Goal: Task Accomplishment & Management: Use online tool/utility

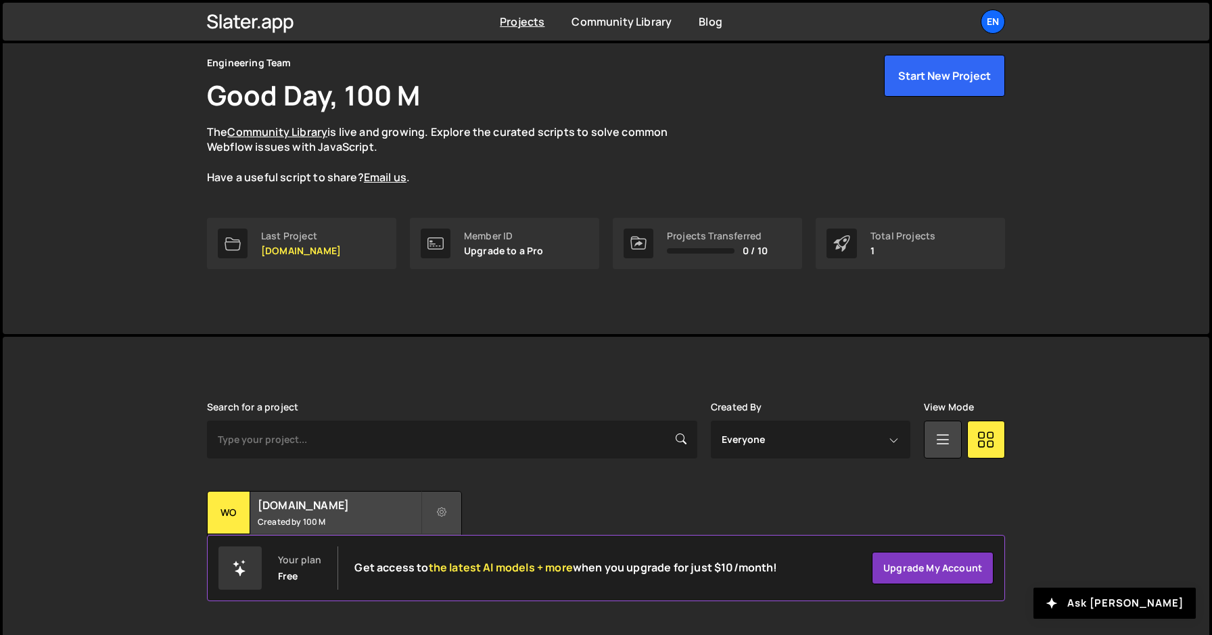
scroll to position [61, 0]
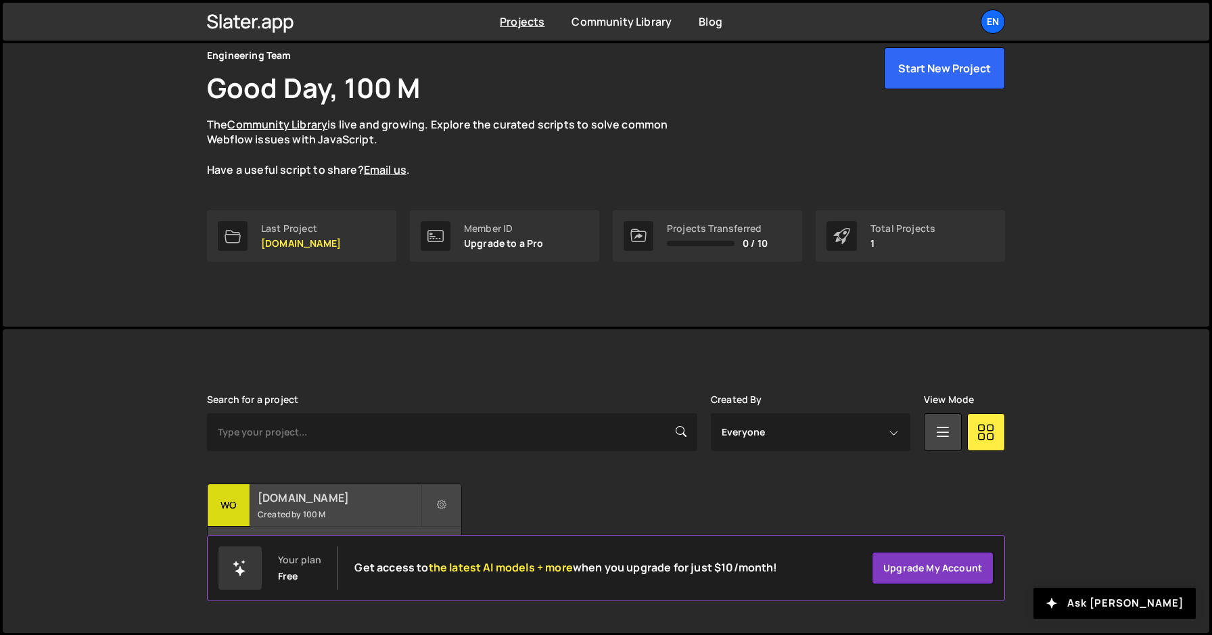
click at [308, 493] on h2 "[DOMAIN_NAME]" at bounding box center [339, 497] width 163 height 15
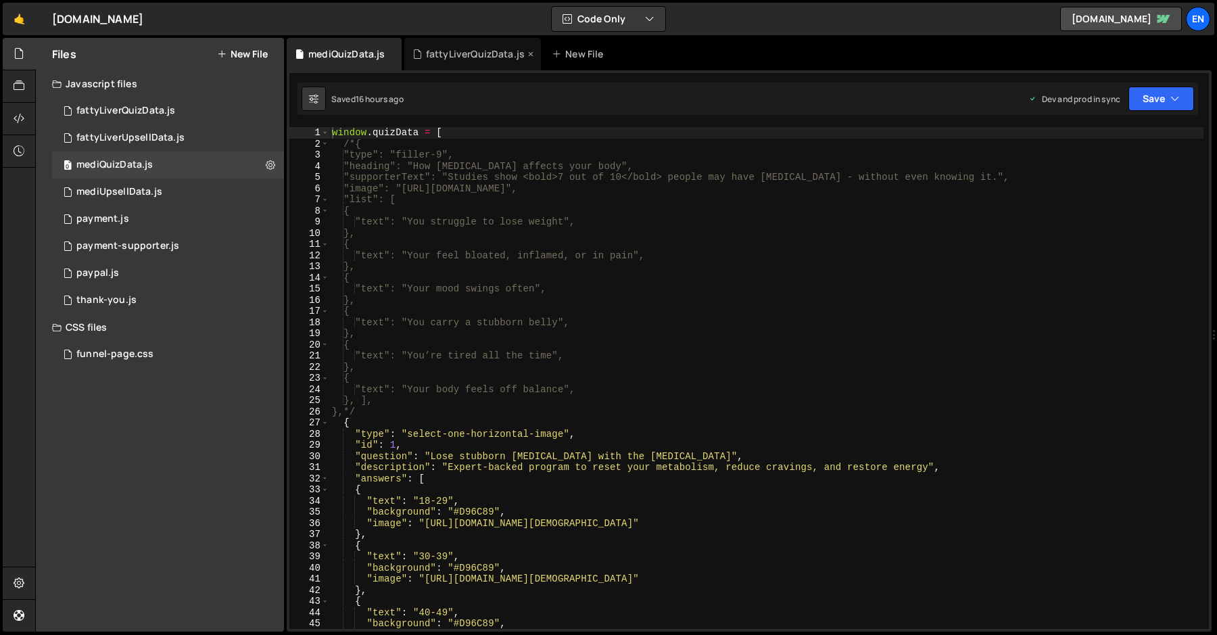
click at [490, 55] on div "fattyLiverQuizData.js" at bounding box center [475, 54] width 99 height 14
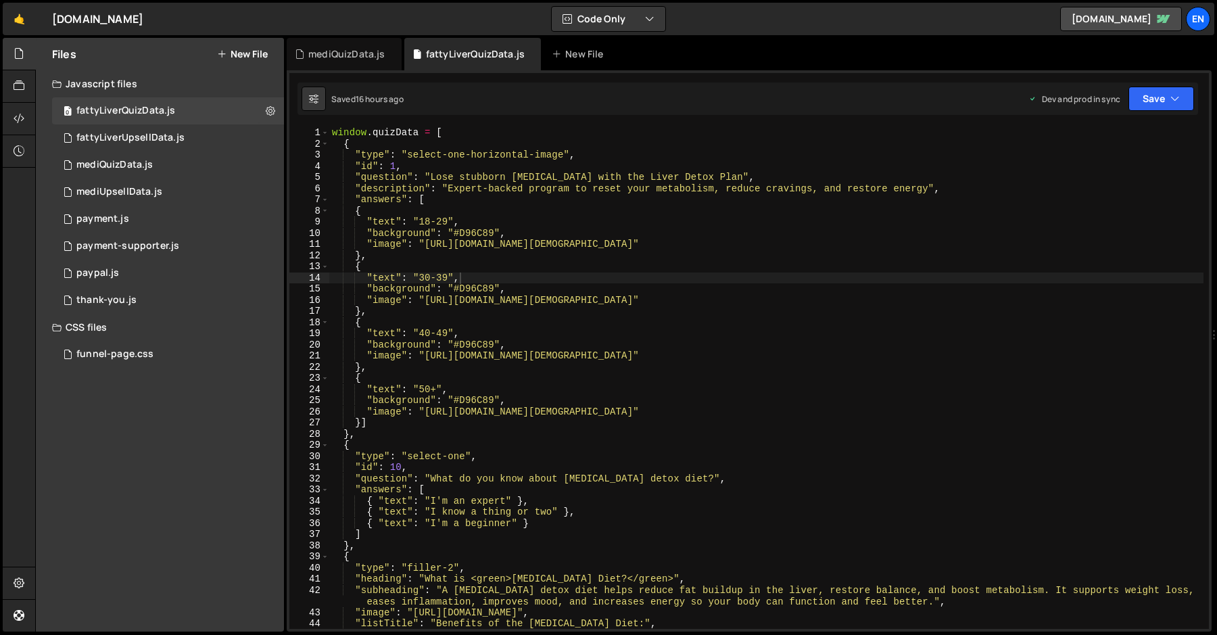
type textarea ""text": "18-29","
click at [511, 222] on div "window . quizData = [ { "type" : "select-one-horizontal-image" , "id" : 1 , "qu…" at bounding box center [766, 389] width 874 height 524
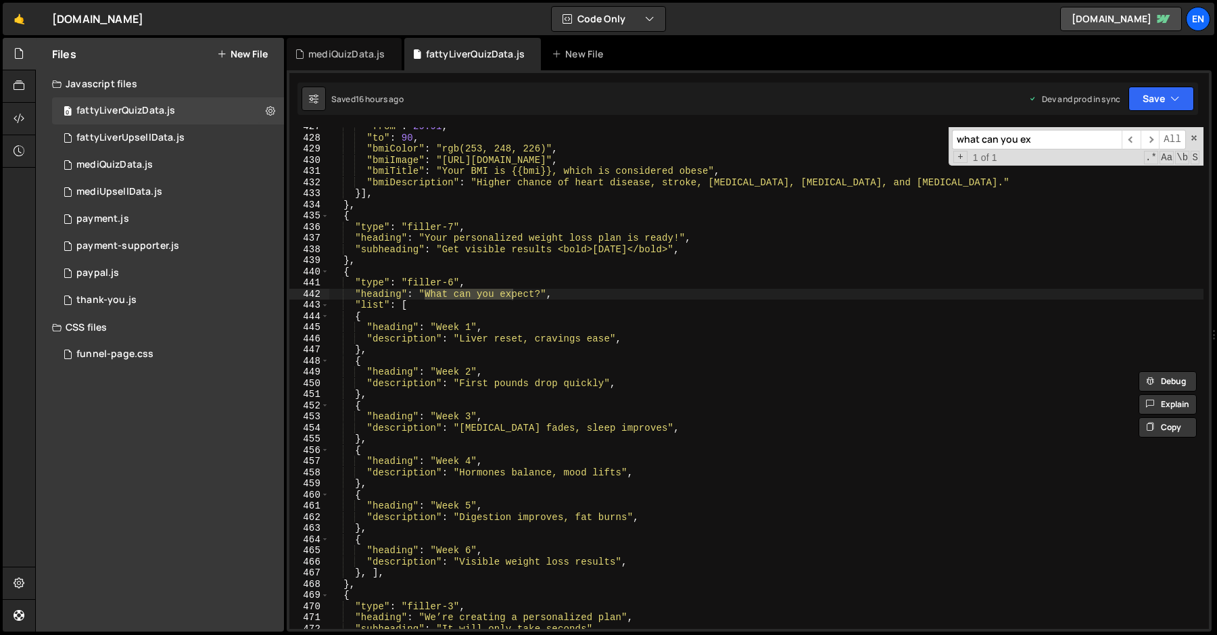
scroll to position [4804, 0]
type input "what can you ex"
click at [342, 289] on div ""from" : 29.91 , "to" : 90 , "bmiColor" : "rgb(253, 248, 226)" , "bmiImage" : "…" at bounding box center [766, 383] width 874 height 524
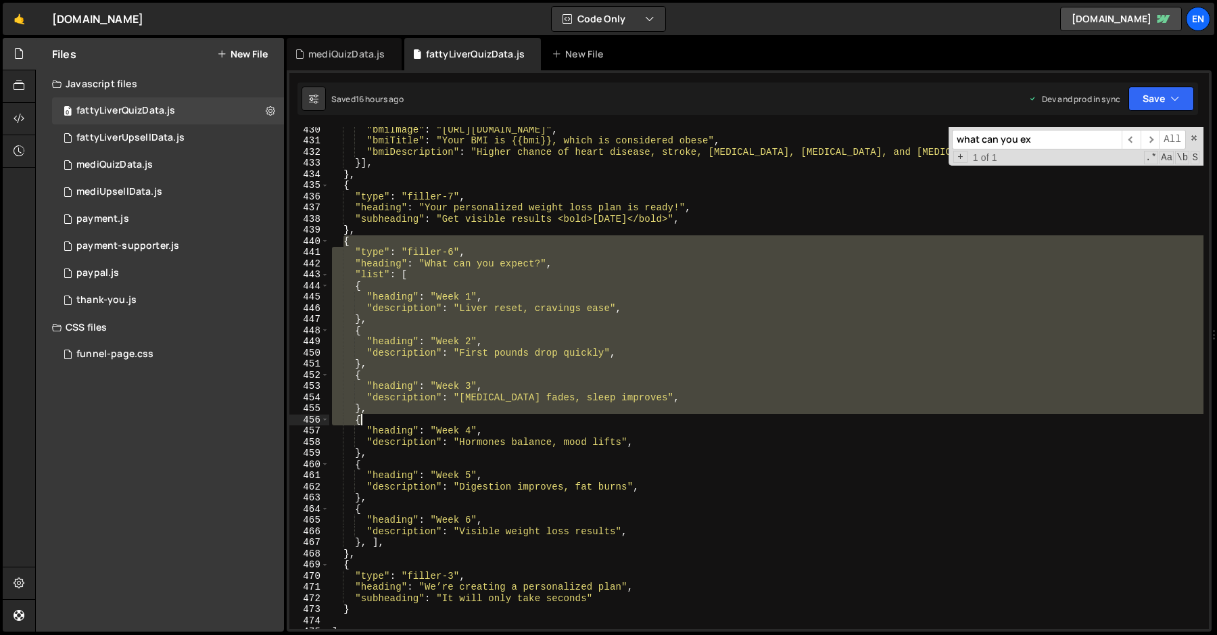
scroll to position [4887, 0]
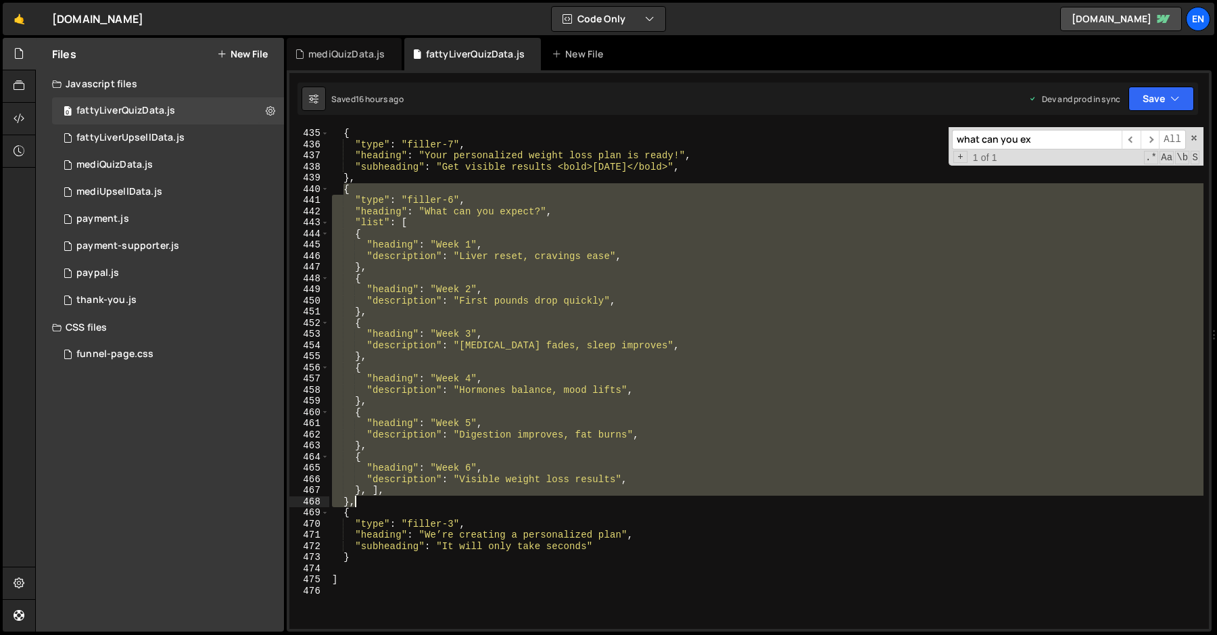
drag, startPoint x: 342, startPoint y: 273, endPoint x: 386, endPoint y: 501, distance: 232.8
click at [386, 501] on div "} , { "type" : "filler-7" , "heading" : "Your personalized weight loss plan is …" at bounding box center [766, 378] width 874 height 524
type textarea "}, ], },"
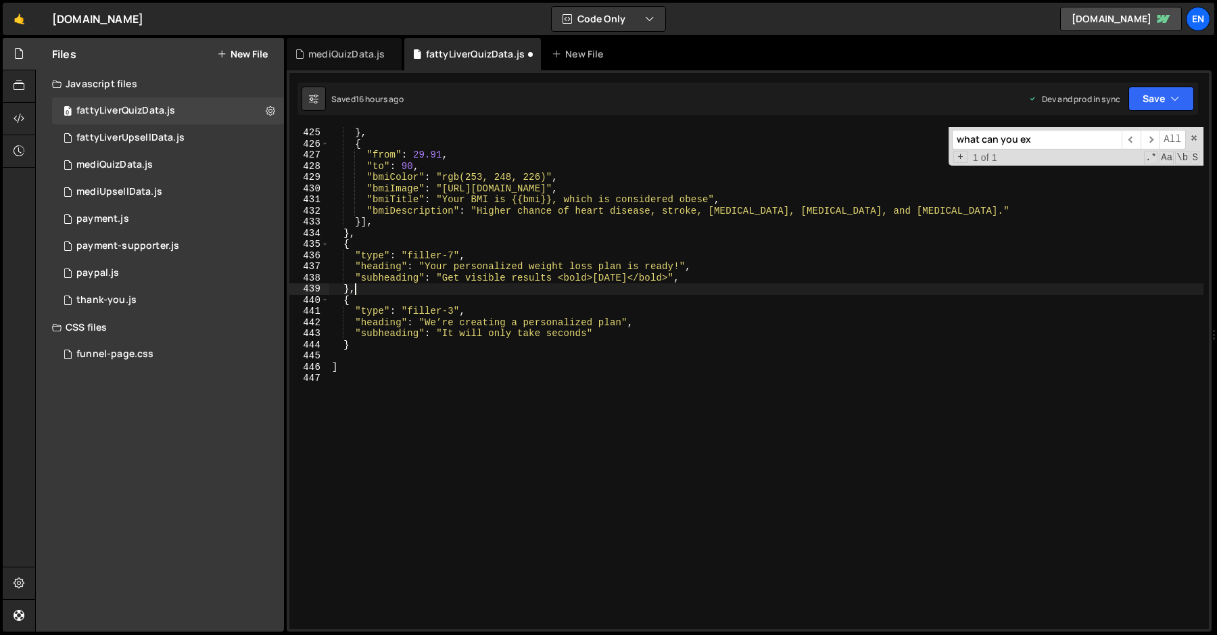
scroll to position [4776, 0]
click at [369, 345] on div "} , { "from" : 29.91 , "to" : 90 , "bmiColor" : "rgb(253, 248, 226)" , "bmiImag…" at bounding box center [766, 389] width 874 height 524
type textarea "},"
paste textarea "},"
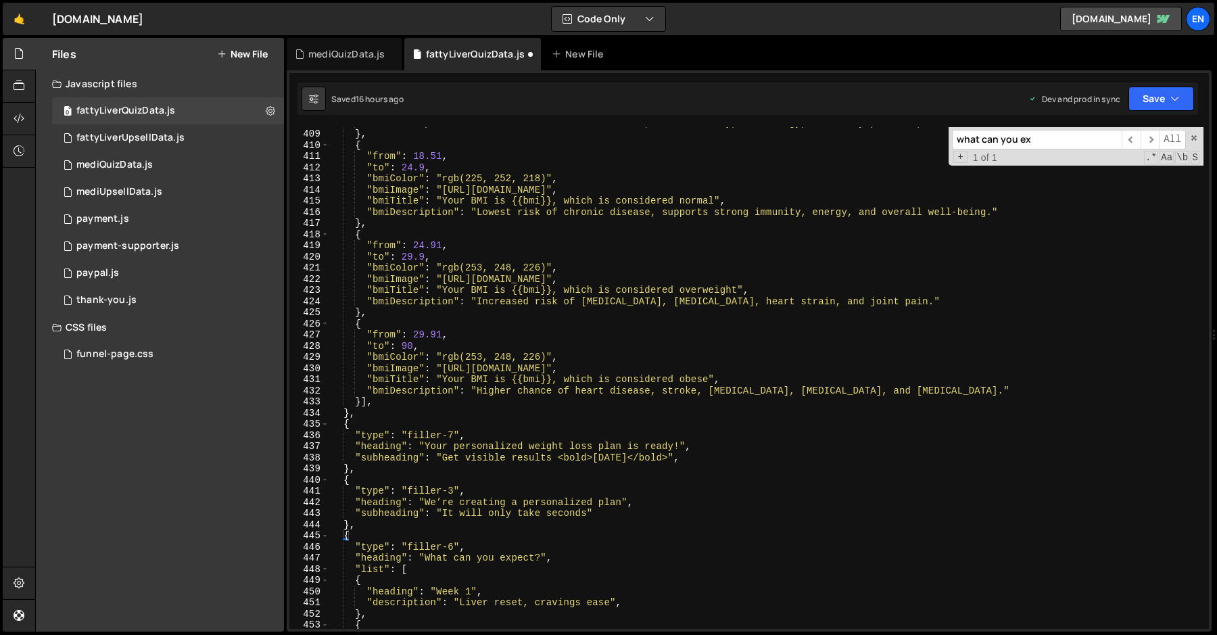
scroll to position [4595, 0]
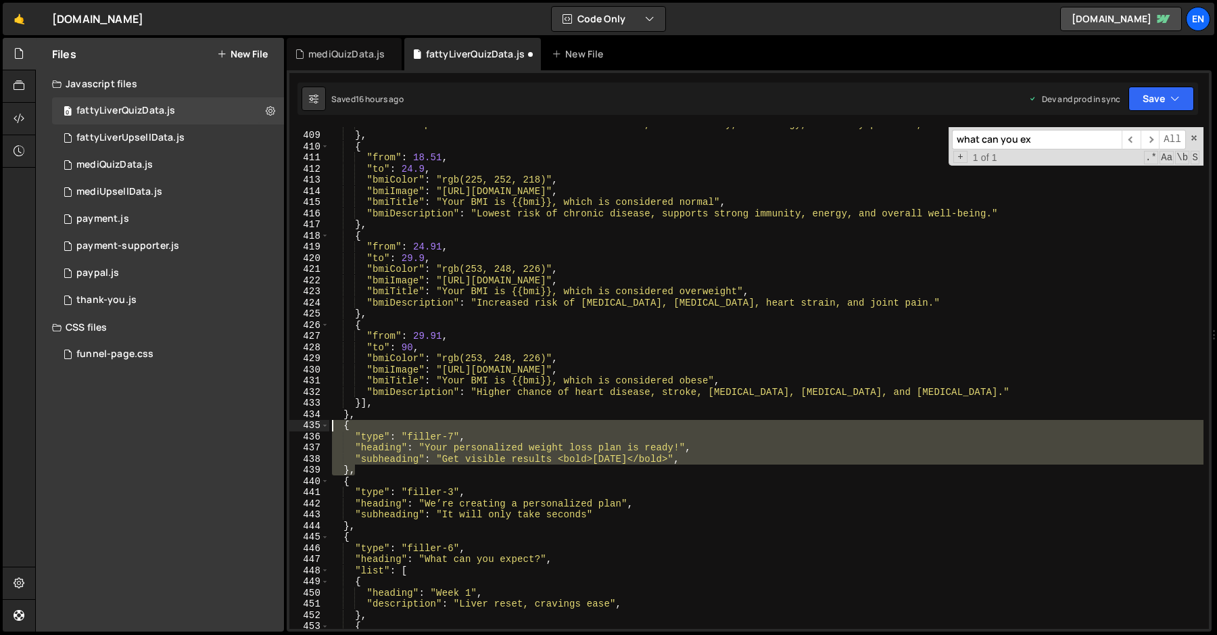
drag, startPoint x: 365, startPoint y: 468, endPoint x: 333, endPoint y: 427, distance: 52.0
click at [333, 427] on div ""bmiDescription" : "Risk of nutrient deficiencies, weak immunity, low energy, f…" at bounding box center [766, 380] width 874 height 524
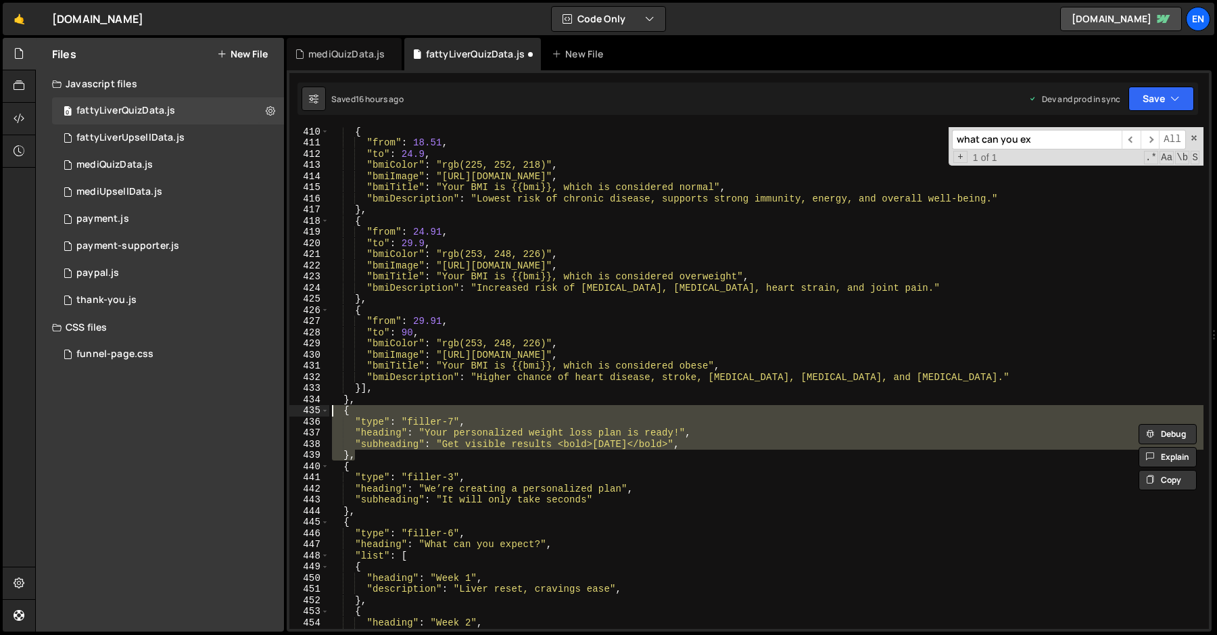
scroll to position [4610, 0]
click at [404, 454] on div "{ "from" : 18.51 , "to" : 24.9 , "bmiColor" : "rgb(225, 252, 218)" , "bmiImage"…" at bounding box center [766, 378] width 874 height 502
drag, startPoint x: 390, startPoint y: 454, endPoint x: 327, endPoint y: 408, distance: 78.3
click at [327, 408] on div "}, 410 411 412 413 414 415 416 417 418 419 420 421 422 423 424 425 426 427 428 …" at bounding box center [749, 378] width 920 height 502
type textarea "{ "type": "filler-7","
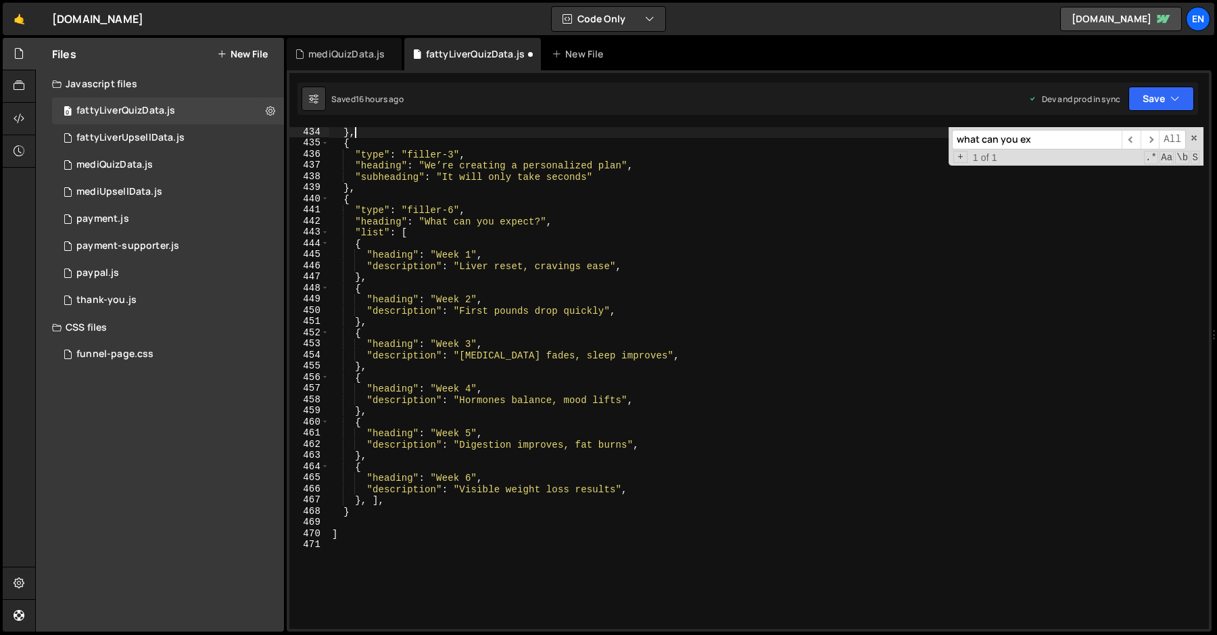
scroll to position [4878, 0]
click at [402, 507] on div "} , { "type" : "filler-3" , "heading" : "We’re creating a personalized plan" , …" at bounding box center [766, 387] width 874 height 524
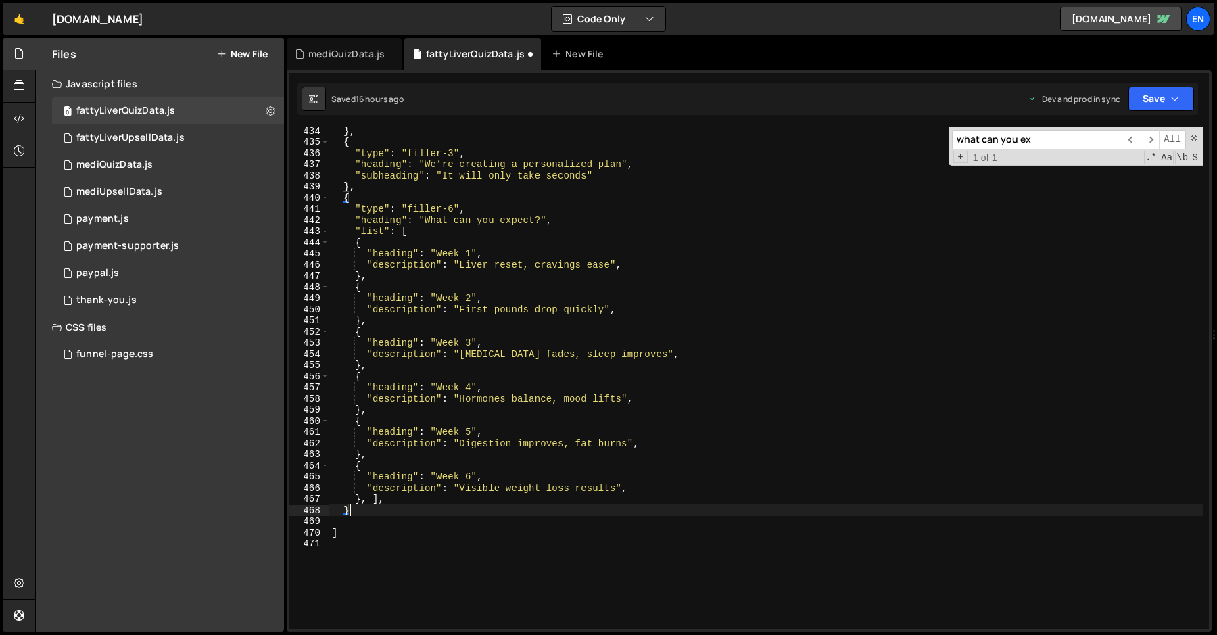
type textarea "},"
paste textarea "},"
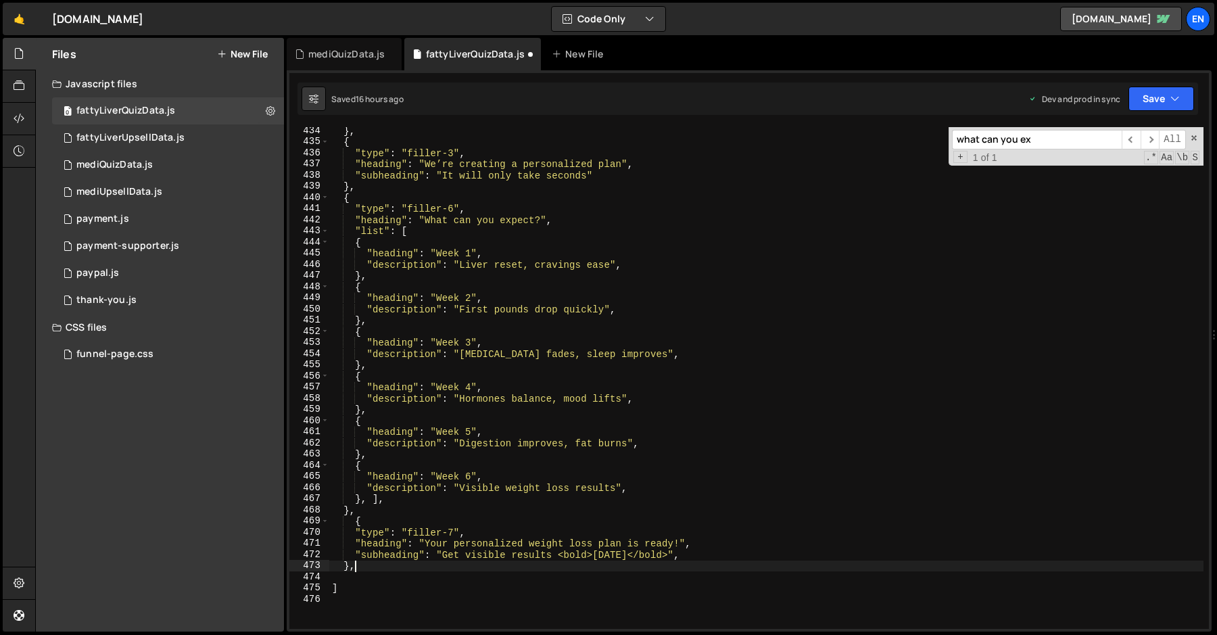
scroll to position [4889, 0]
type textarea "}"
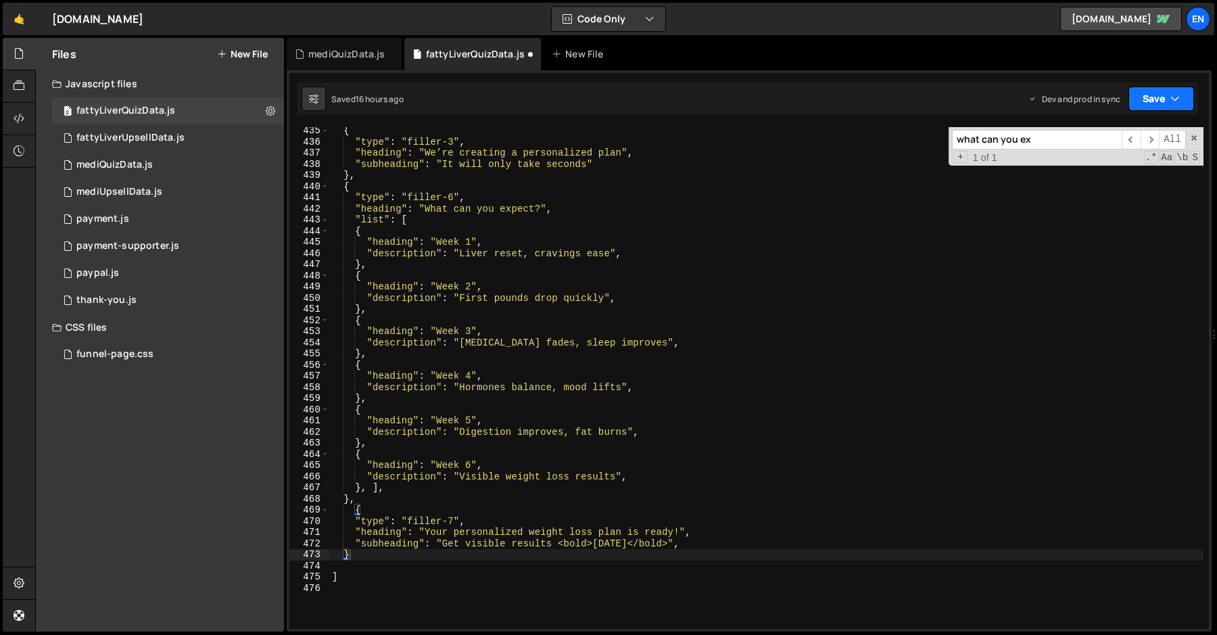
click at [1171, 96] on icon "button" at bounding box center [1175, 99] width 9 height 14
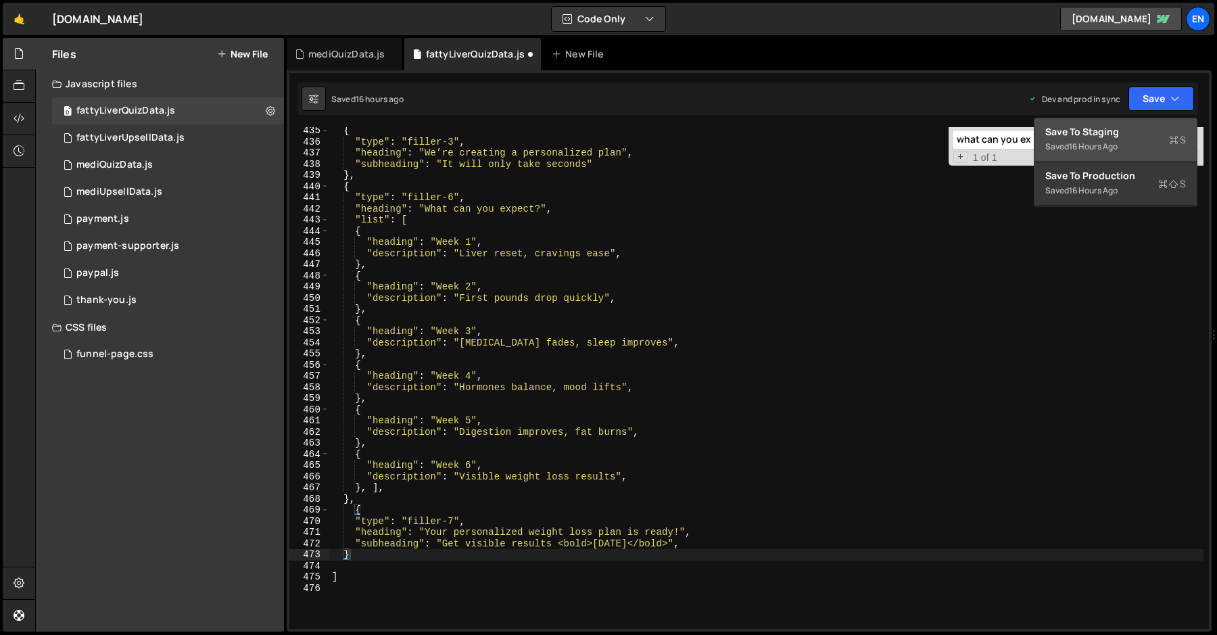
click at [1136, 126] on div "Save to Staging S" at bounding box center [1116, 132] width 141 height 14
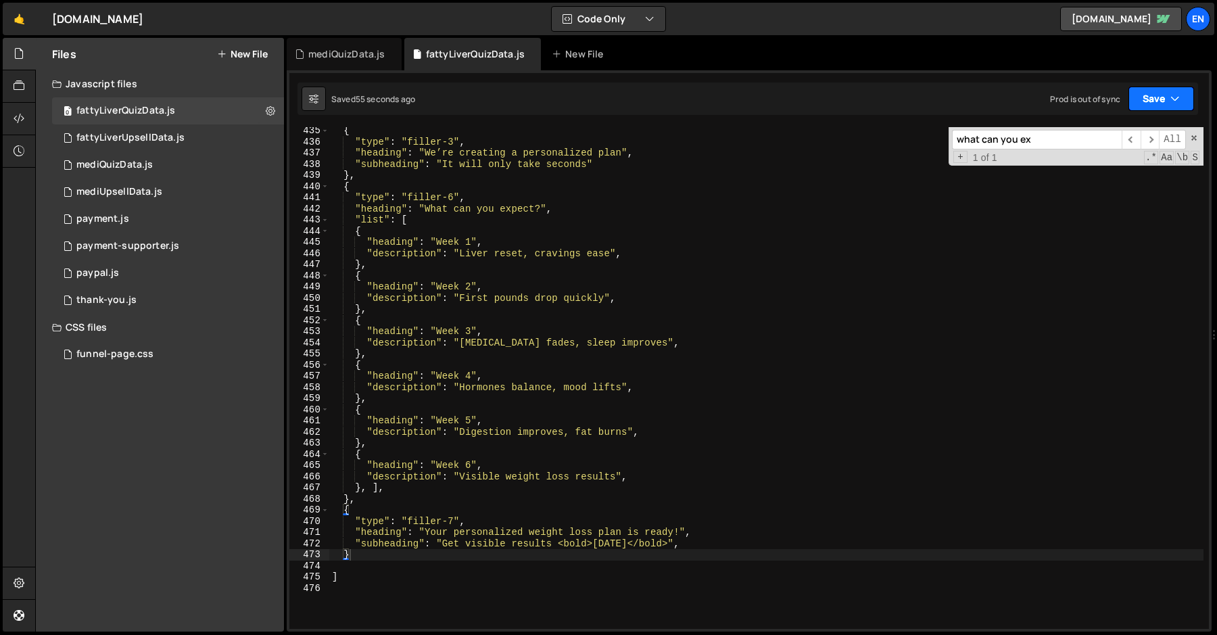
click at [1154, 100] on button "Save" at bounding box center [1162, 99] width 66 height 24
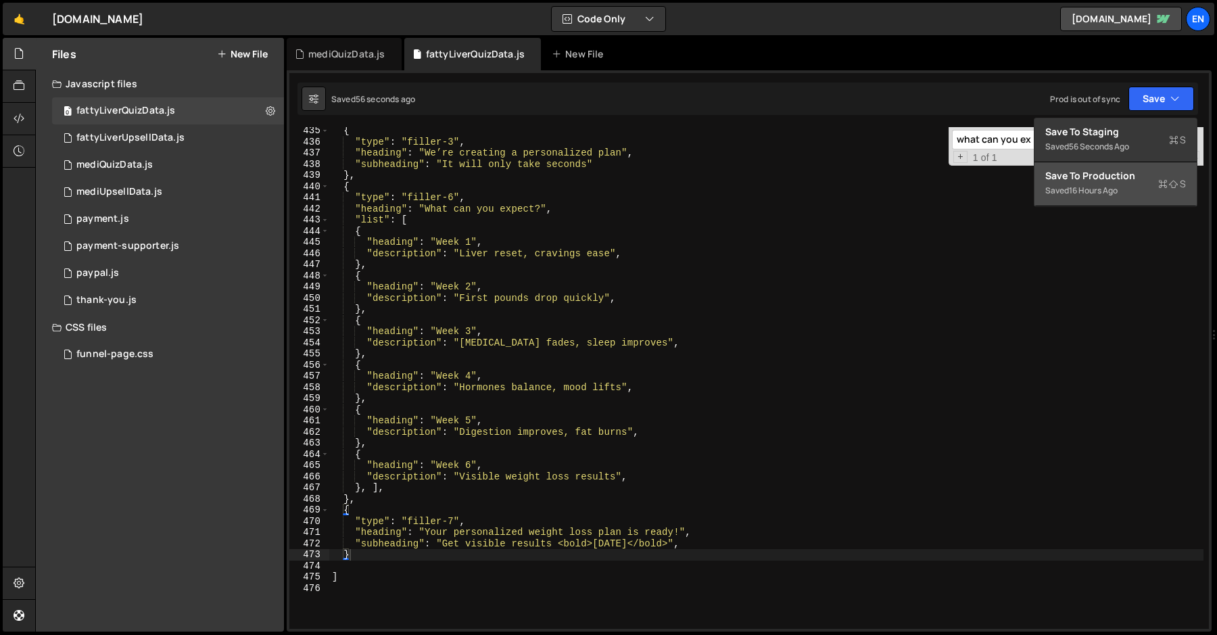
click at [1118, 186] on div "16 hours ago" at bounding box center [1093, 190] width 49 height 11
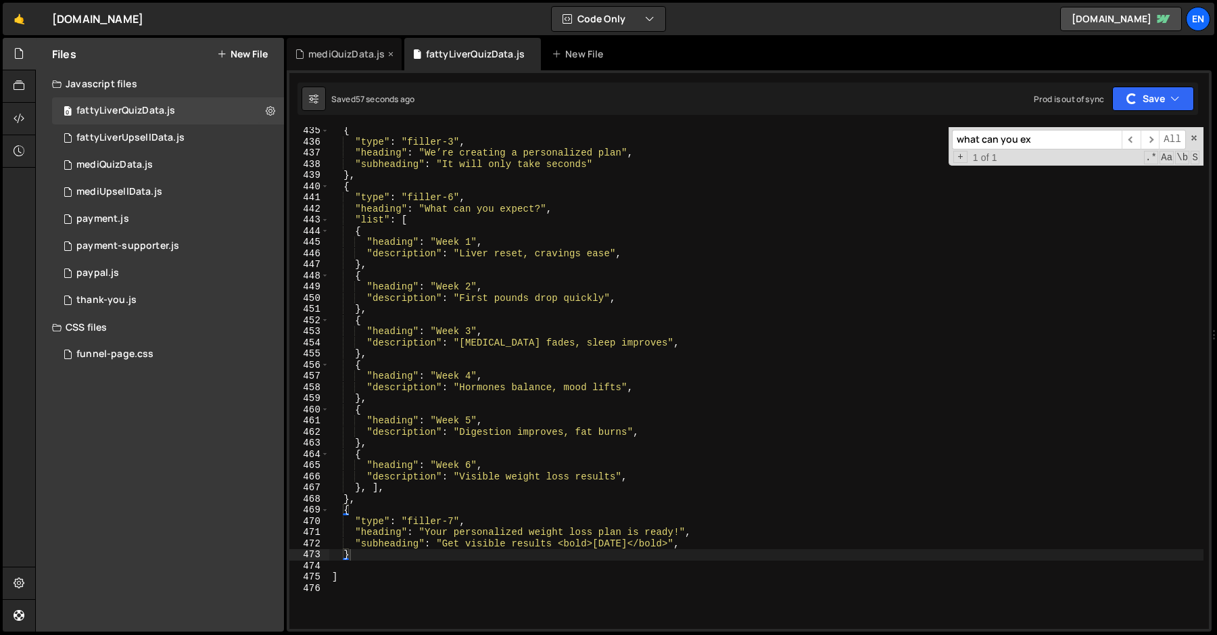
click at [340, 60] on div "mediQuizData.js" at bounding box center [346, 54] width 76 height 14
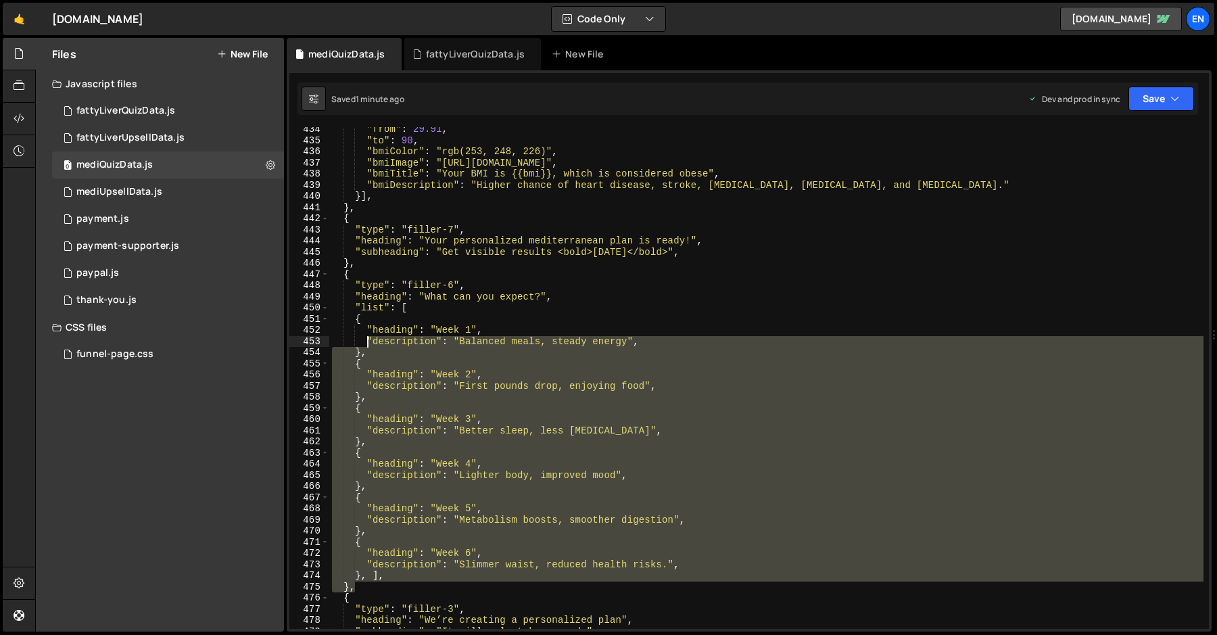
scroll to position [4866, 0]
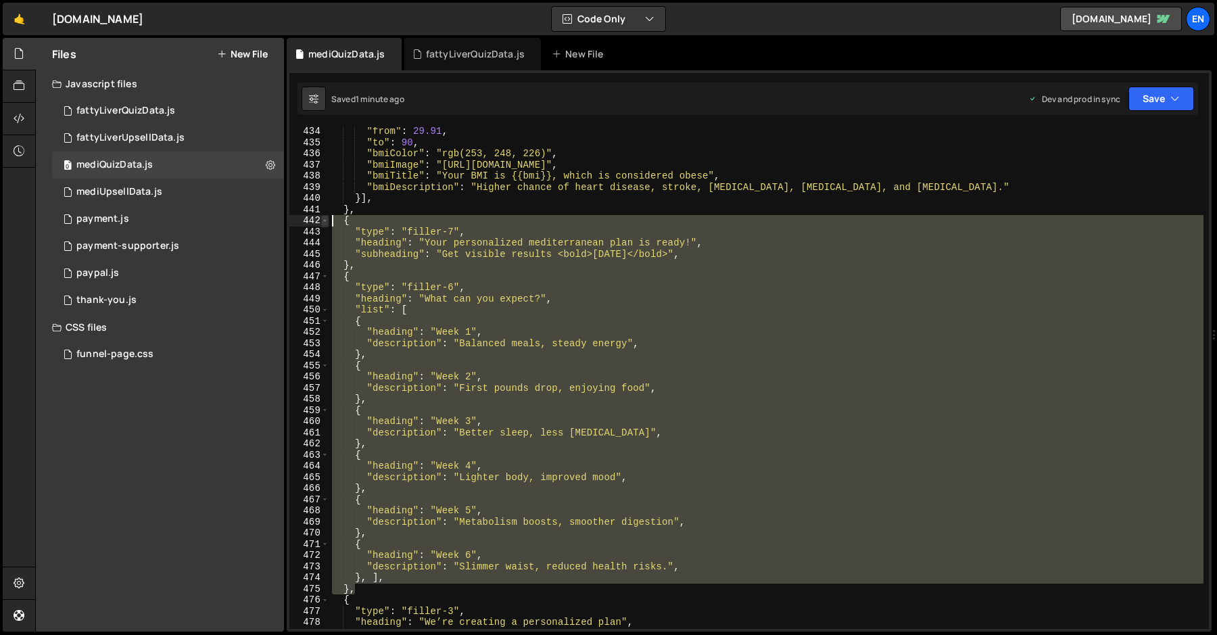
drag, startPoint x: 373, startPoint y: 391, endPoint x: 327, endPoint y: 223, distance: 173.9
click at [327, 223] on div "}, 434 435 436 437 438 439 440 441 442 443 444 445 446 447 448 449 450 451 452 …" at bounding box center [749, 378] width 920 height 502
type textarea "{ "type": "filler-7","
click at [453, 57] on div "fattyLiverQuizData.js" at bounding box center [475, 54] width 99 height 14
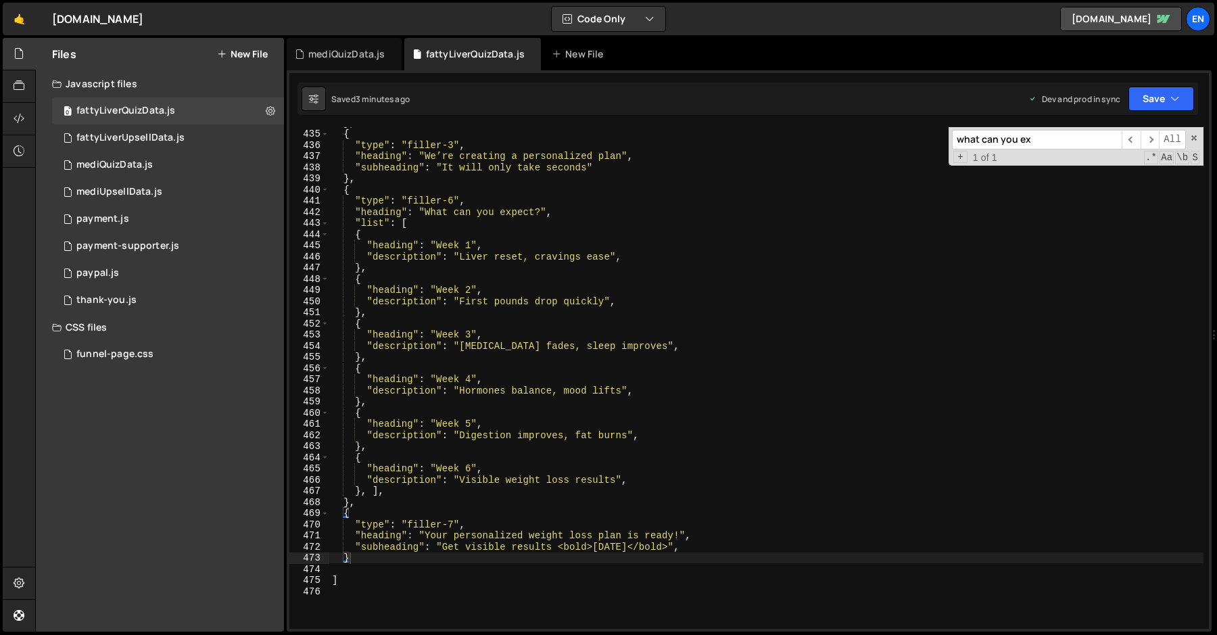
scroll to position [4885, 0]
click at [356, 506] on div "} , { "type" : "filler-3" , "heading" : "We’re creating a personalized plan" , …" at bounding box center [766, 380] width 874 height 524
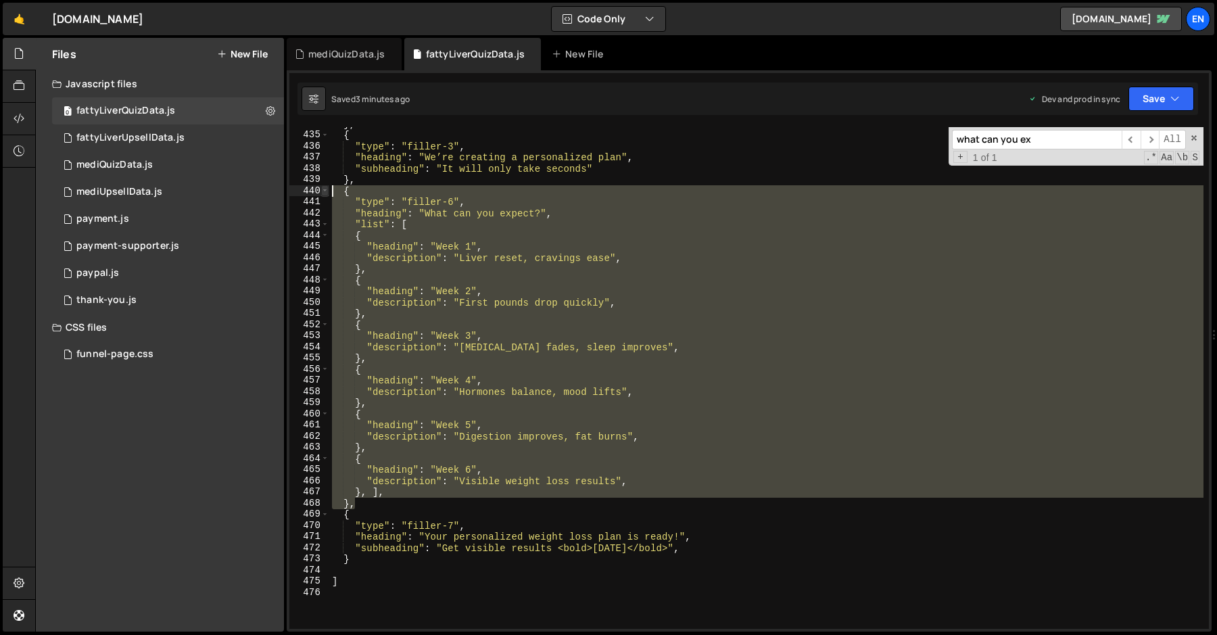
drag, startPoint x: 367, startPoint y: 505, endPoint x: 322, endPoint y: 188, distance: 320.3
click at [322, 188] on div "}, 434 435 436 437 438 439 440 441 442 443 444 445 446 447 448 449 450 451 452 …" at bounding box center [749, 378] width 920 height 502
type textarea "{ "type": "filler-6","
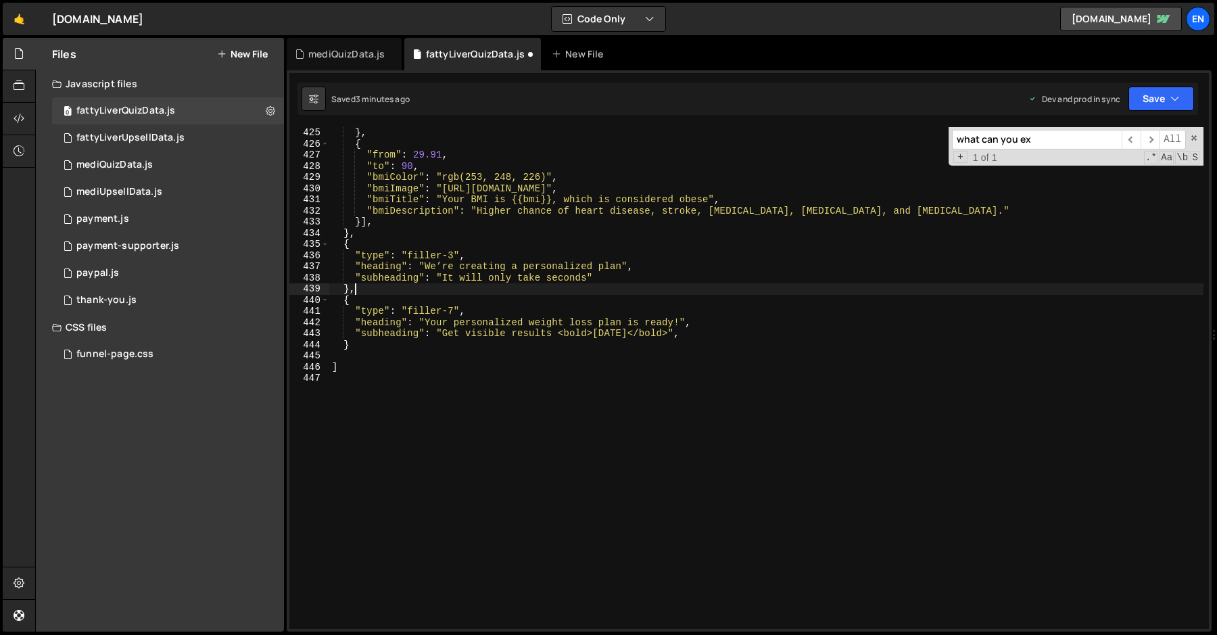
scroll to position [4776, 0]
click at [370, 344] on div "} , { "from" : 29.91 , "to" : 90 , "bmiColor" : "rgb(253, 248, 226)" , "bmiImag…" at bounding box center [766, 389] width 874 height 524
type textarea "},"
paste textarea "},"
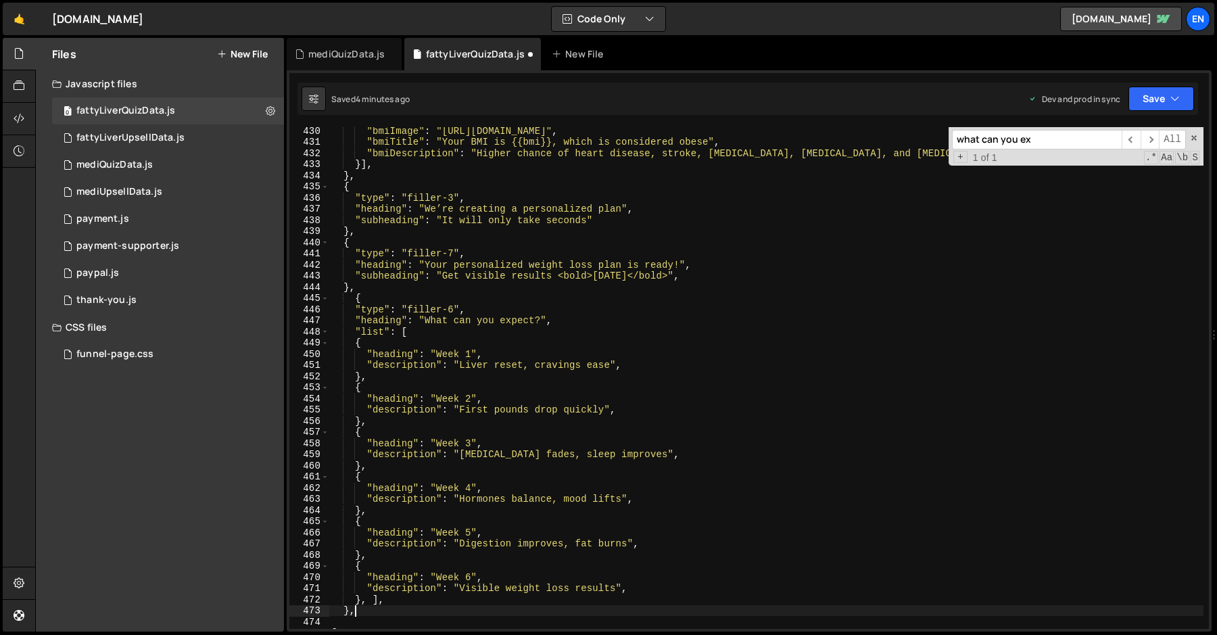
scroll to position [4848, 0]
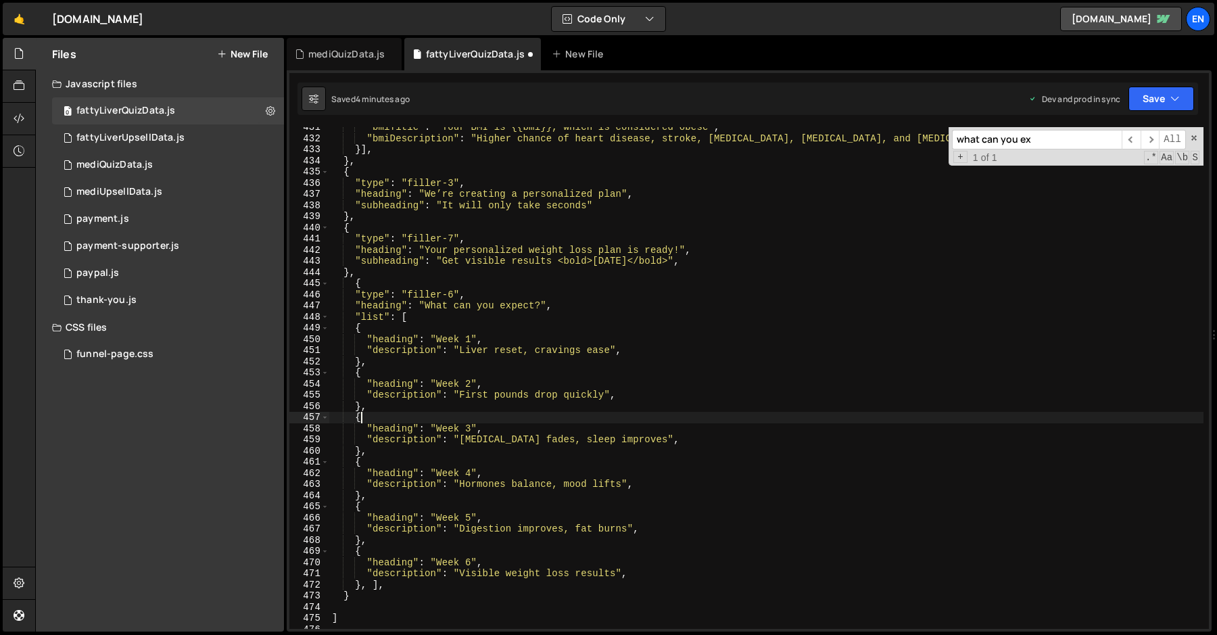
click at [387, 419] on div ""bmiTitle" : "Your BMI is {{bmi}}, which is considered obese" , "bmiDescription…" at bounding box center [766, 384] width 874 height 524
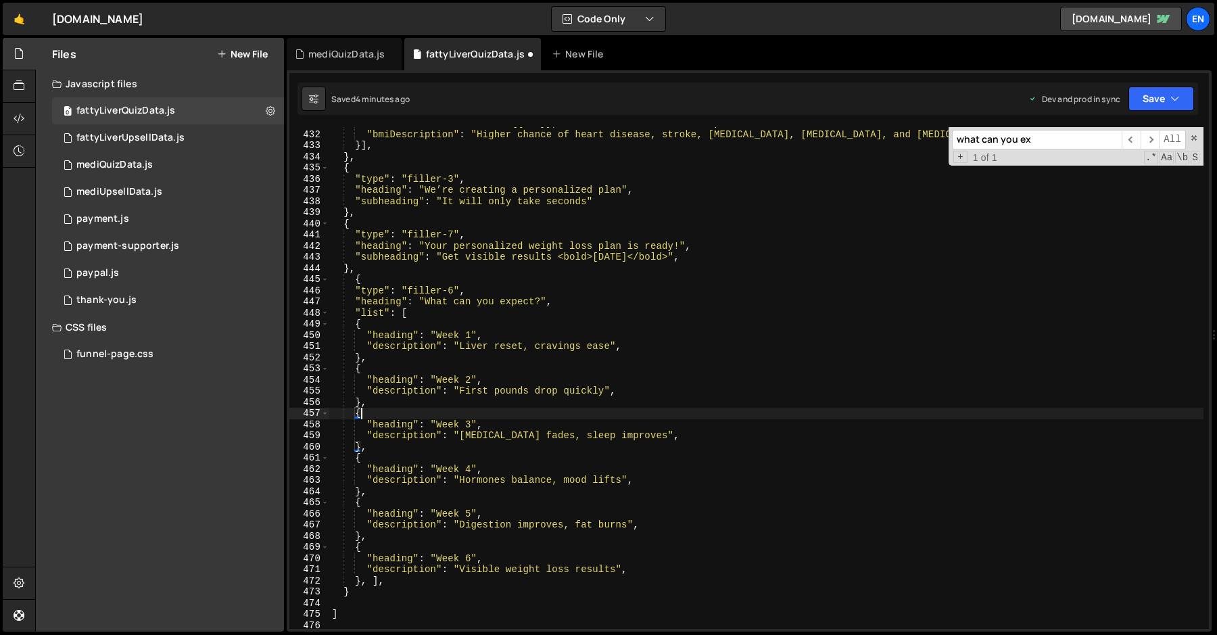
scroll to position [4850, 0]
type textarea "{"
click at [1152, 97] on button "Save" at bounding box center [1162, 99] width 66 height 24
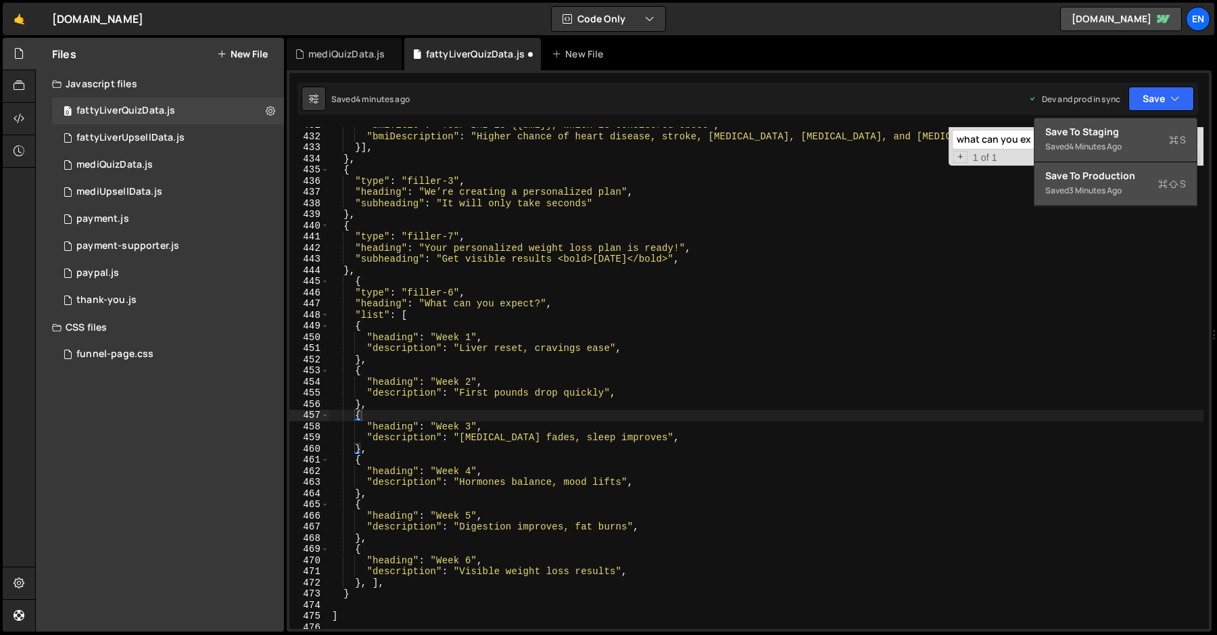
click at [1131, 136] on div "Save to Staging S" at bounding box center [1116, 132] width 141 height 14
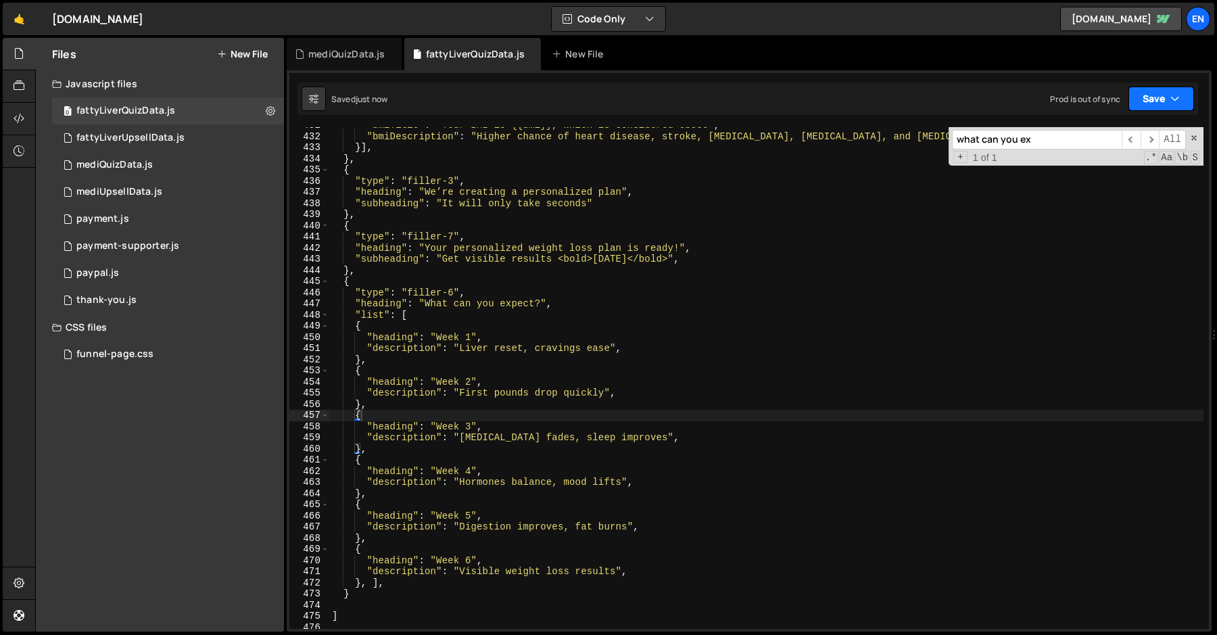
click at [1147, 104] on button "Save" at bounding box center [1162, 99] width 66 height 24
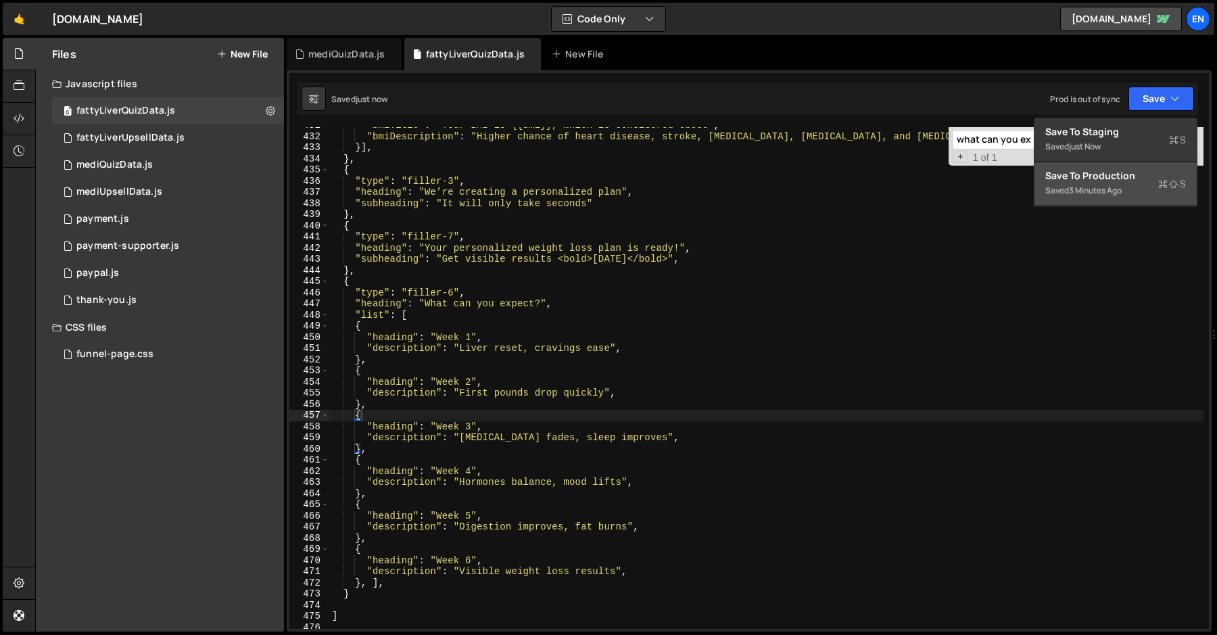
click at [1081, 190] on div "3 minutes ago" at bounding box center [1095, 190] width 53 height 11
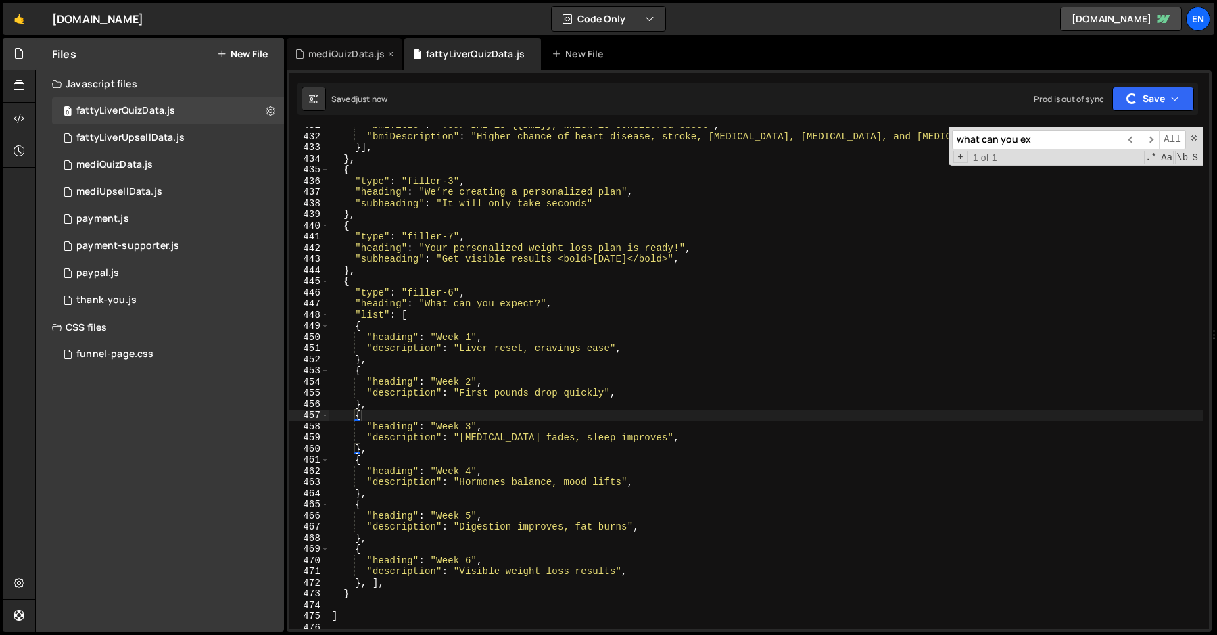
click at [329, 62] on div "mediQuizData.js" at bounding box center [344, 54] width 115 height 32
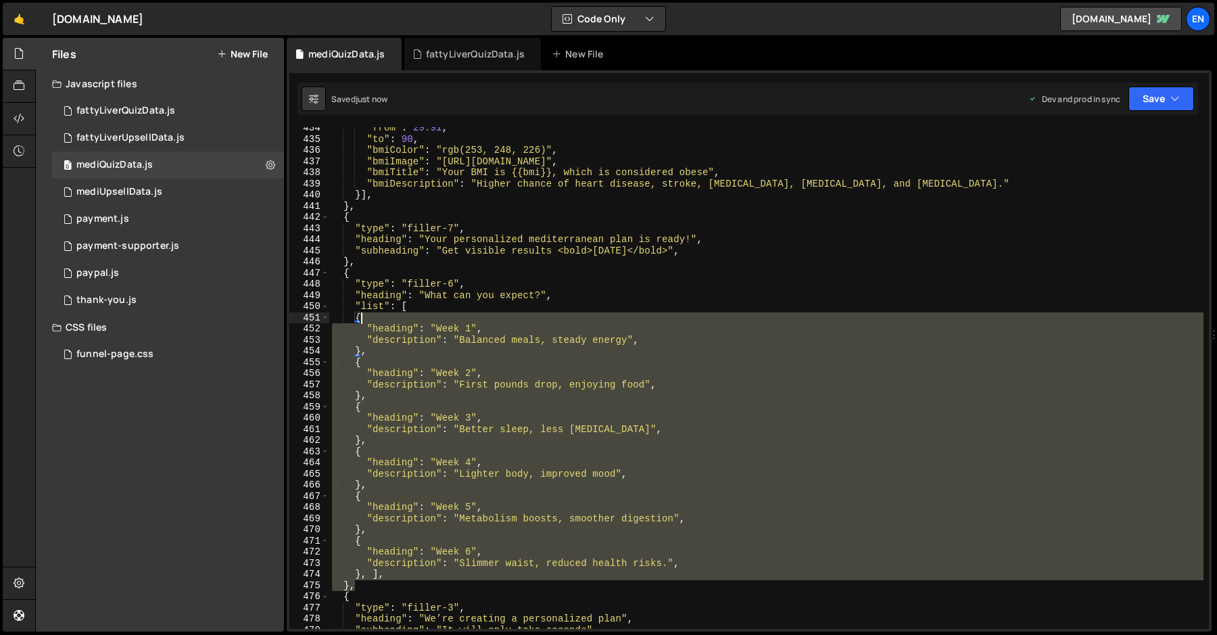
scroll to position [4860, 0]
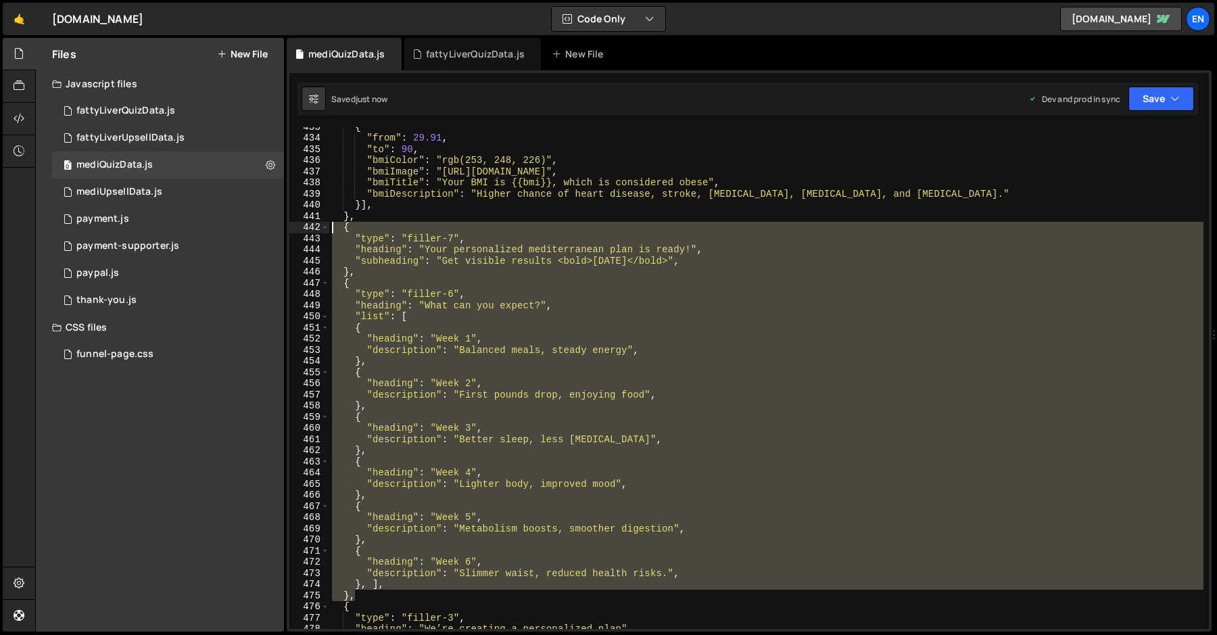
drag, startPoint x: 368, startPoint y: 393, endPoint x: 331, endPoint y: 225, distance: 172.5
click at [331, 225] on div "{ "from" : 29.91 , "to" : 90 , "bmiColor" : "rgb(253, 248, 226)" , "bmiImage" :…" at bounding box center [766, 383] width 874 height 524
type textarea "{ "type": "filler-7","
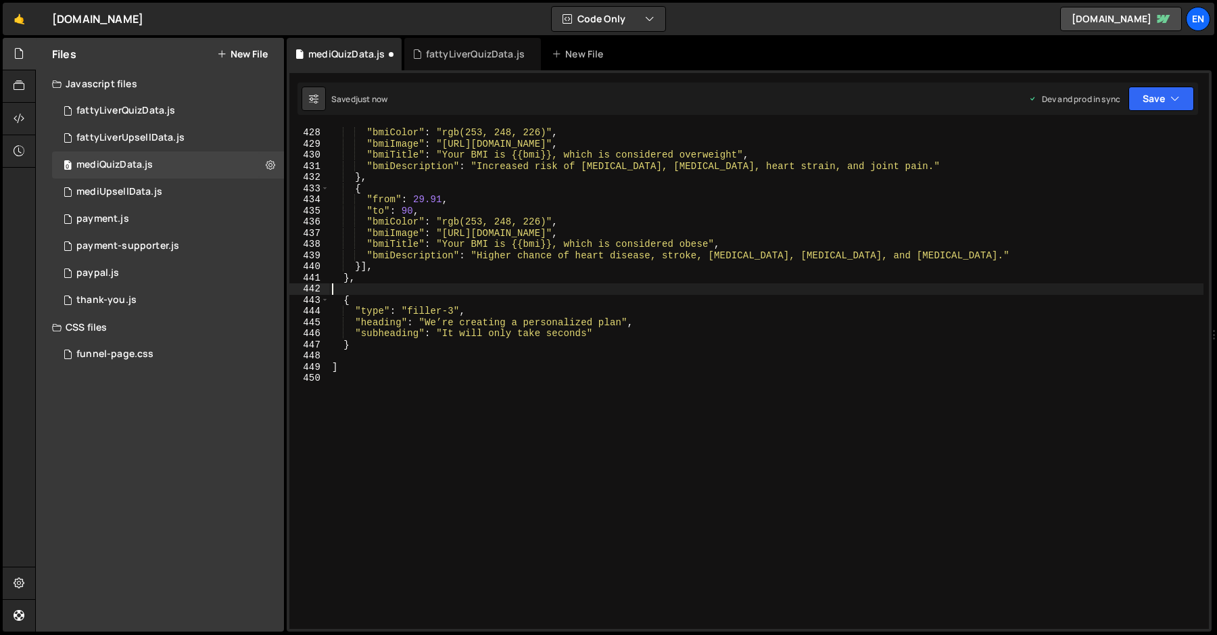
scroll to position [4787, 0]
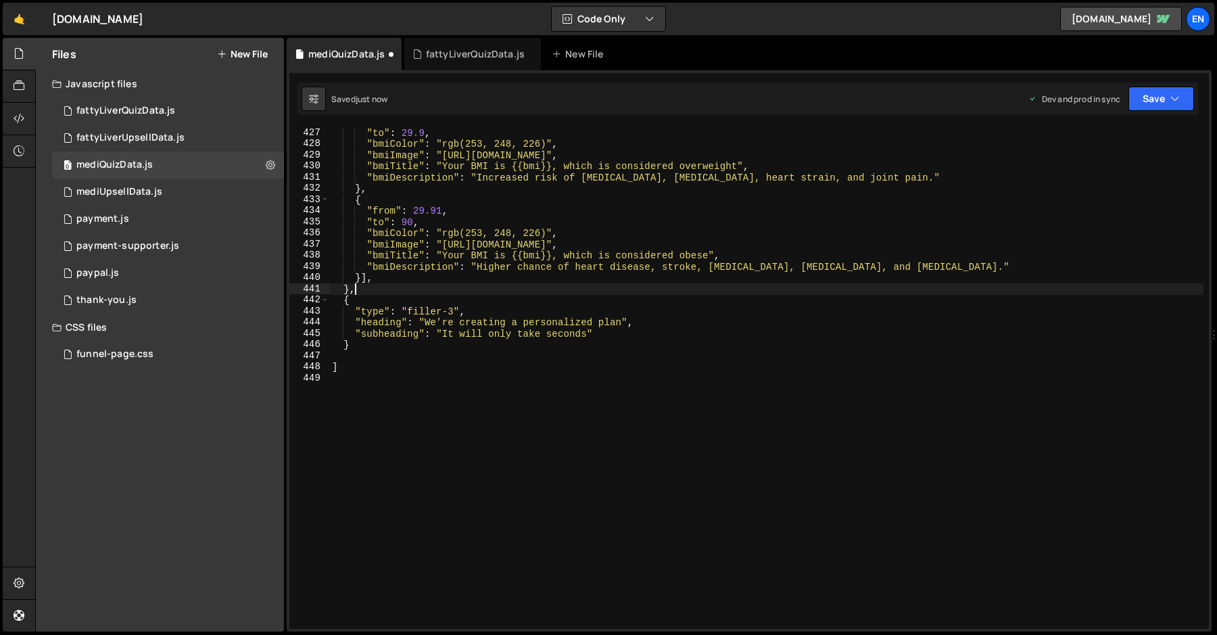
click at [373, 342] on div ""to" : 29.9 , "bmiColor" : "rgb(253, 248, 226)" , "bmiImage" : "[URL][DOMAIN_NA…" at bounding box center [766, 389] width 874 height 524
type textarea "},"
paste textarea "},"
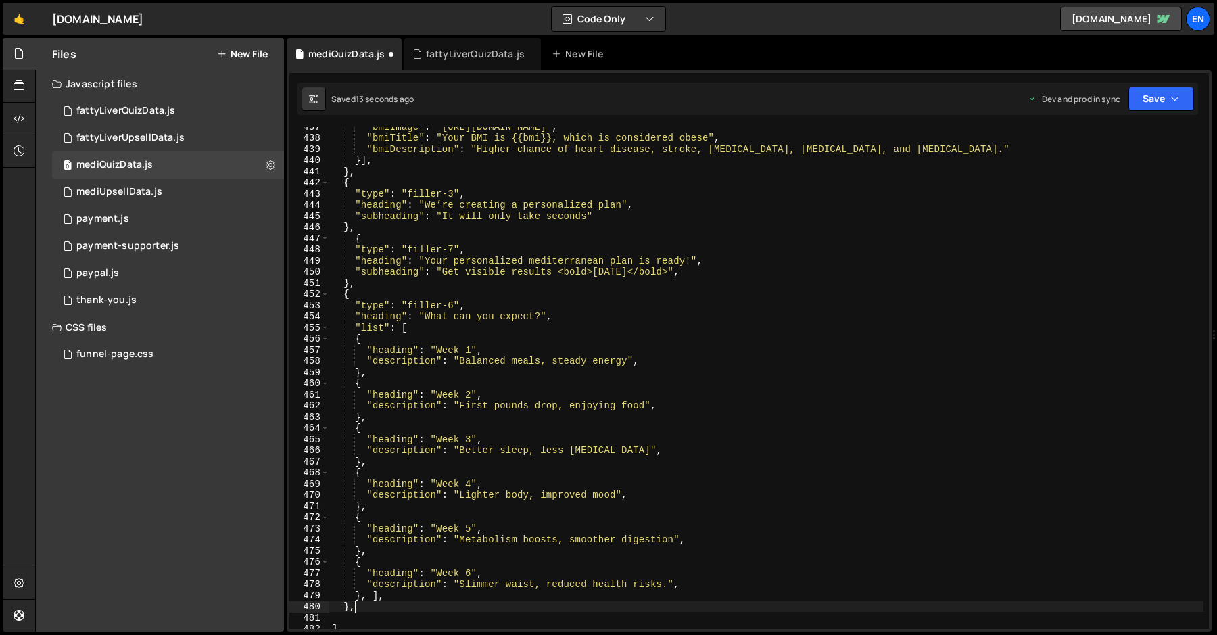
scroll to position [4904, 0]
click at [1147, 103] on button "Save" at bounding box center [1162, 99] width 66 height 24
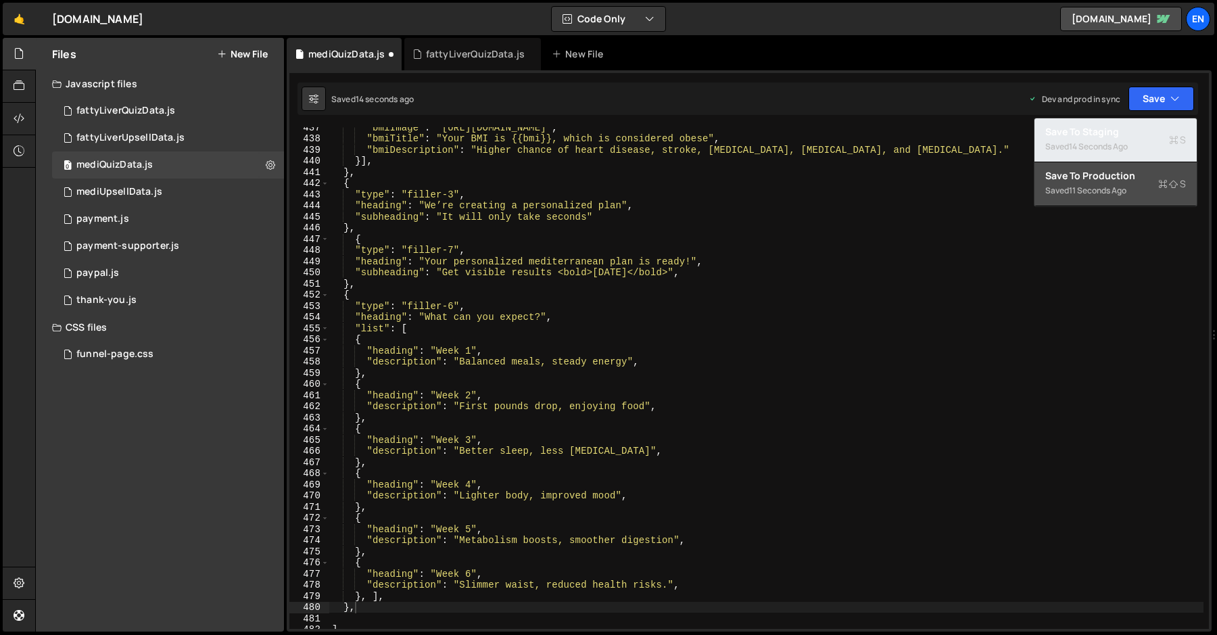
click at [1128, 130] on div "Save to Staging S" at bounding box center [1116, 132] width 141 height 14
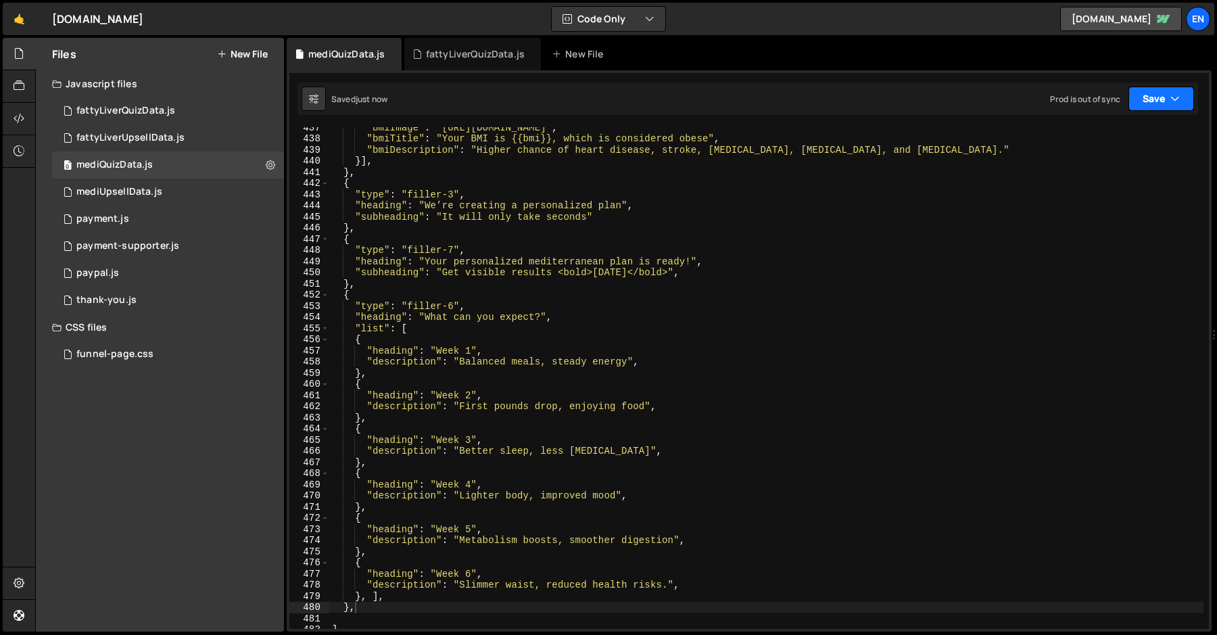
click at [1155, 103] on button "Save" at bounding box center [1162, 99] width 66 height 24
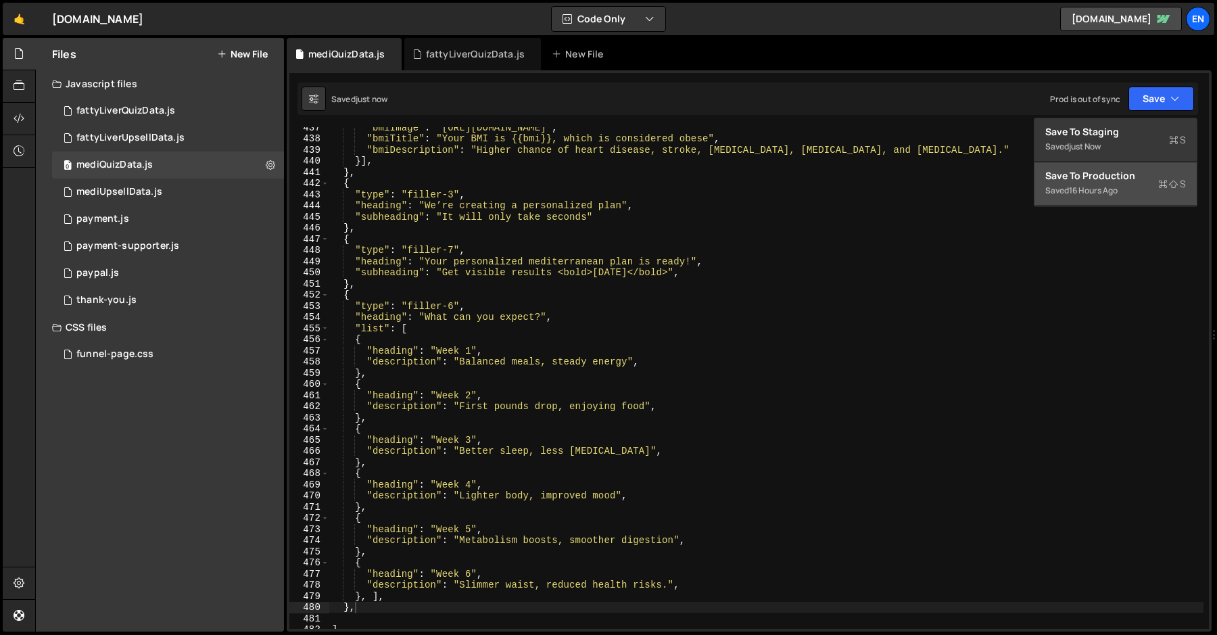
click at [1066, 183] on div "Saved 16 hours ago" at bounding box center [1116, 191] width 141 height 16
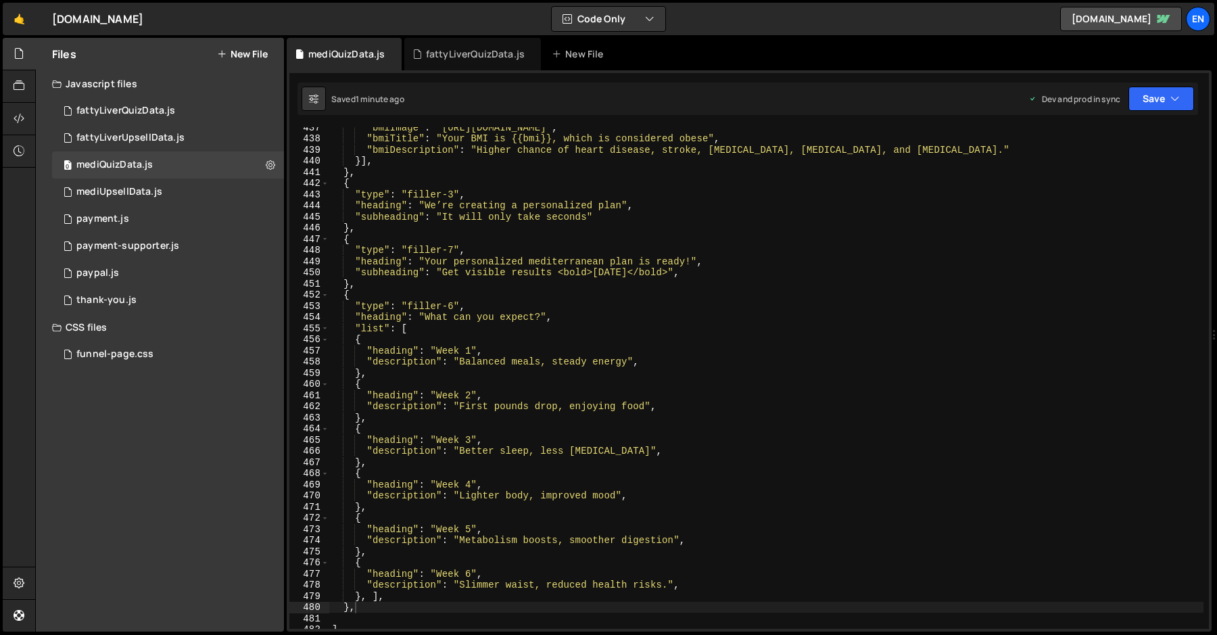
type textarea ""bmiImage": "[URL][DOMAIN_NAME]","
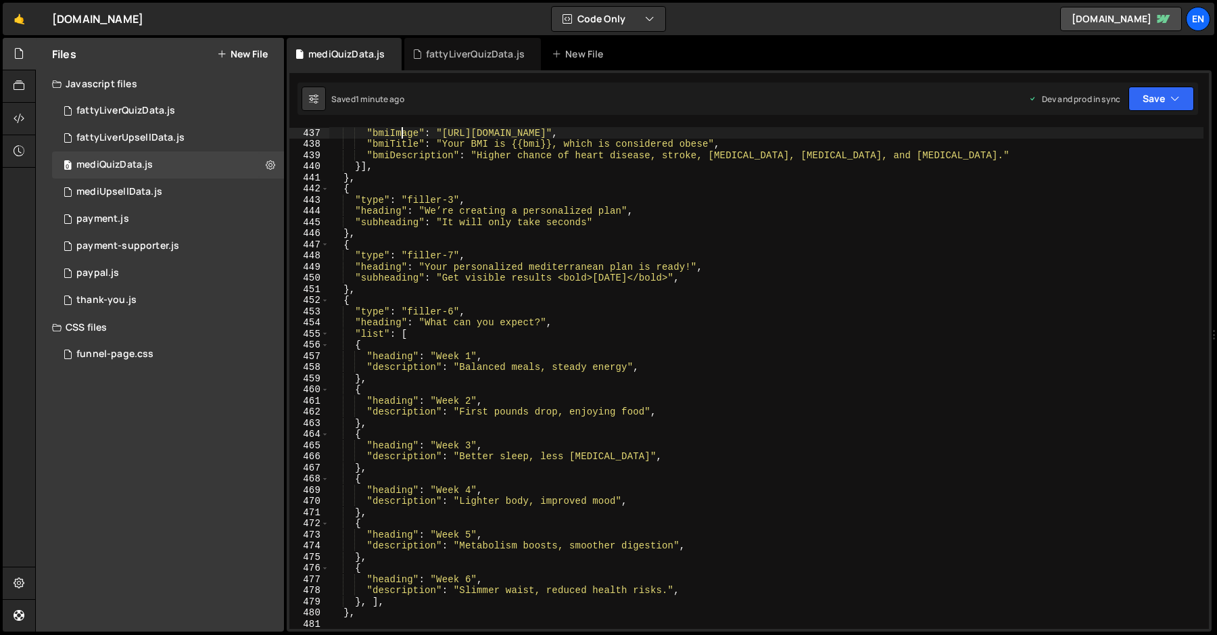
click at [403, 132] on div ""bmiImage" : "[URL][DOMAIN_NAME]" , "bmiTitle" : "Your BMI is {{bmi}}, which is…" at bounding box center [766, 389] width 874 height 524
